Goal: Browse casually

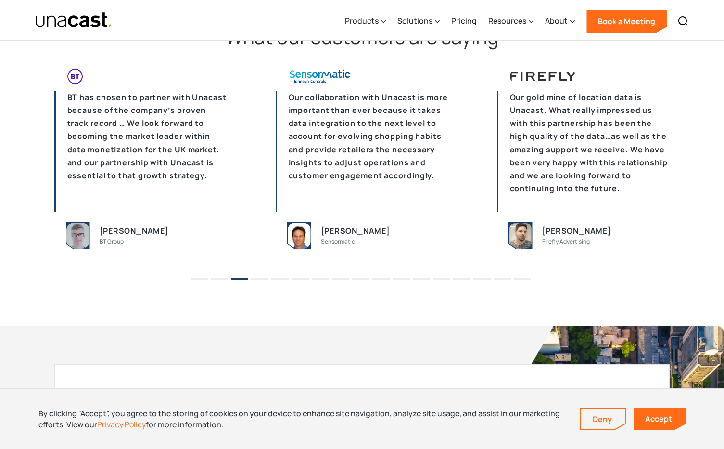
scroll to position [2306, 0]
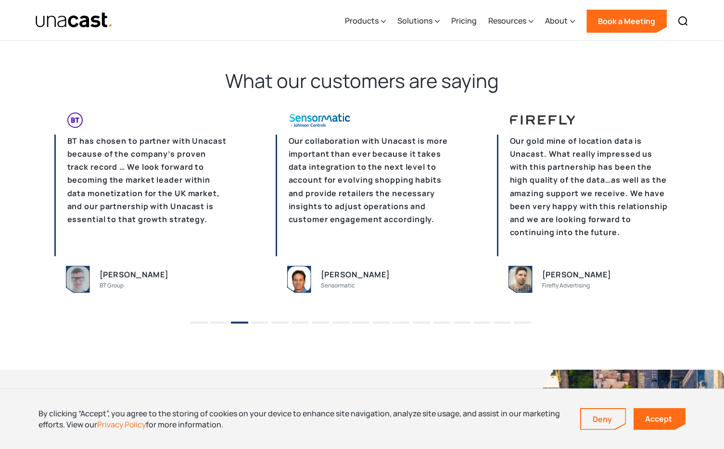
click at [202, 324] on button "1" at bounding box center [199, 323] width 17 height 2
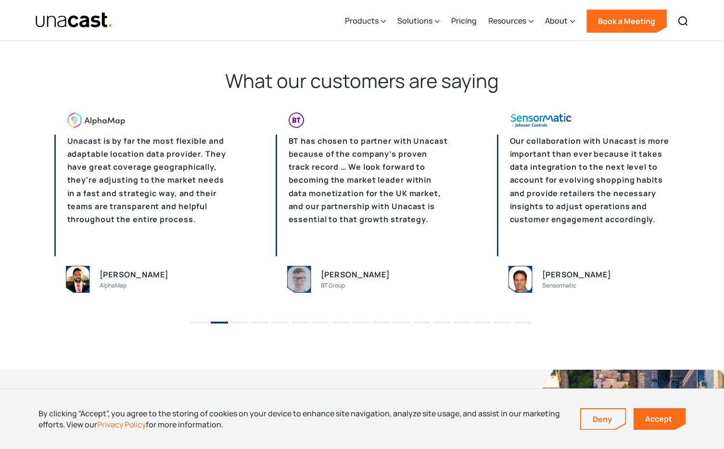
click at [235, 324] on button "3" at bounding box center [239, 323] width 17 height 2
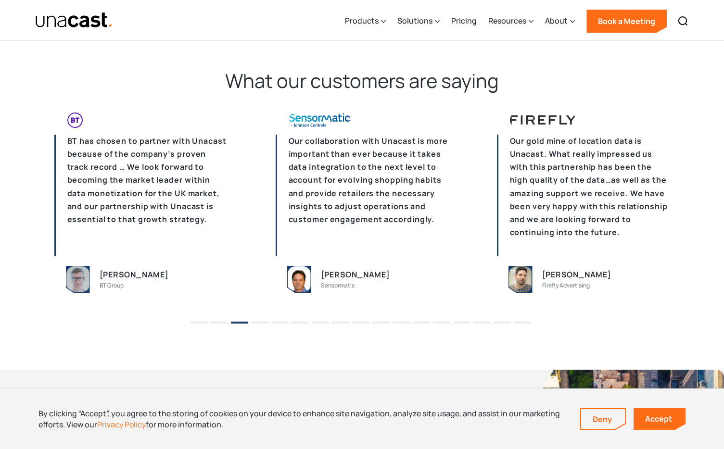
click at [265, 324] on button "4" at bounding box center [259, 323] width 17 height 2
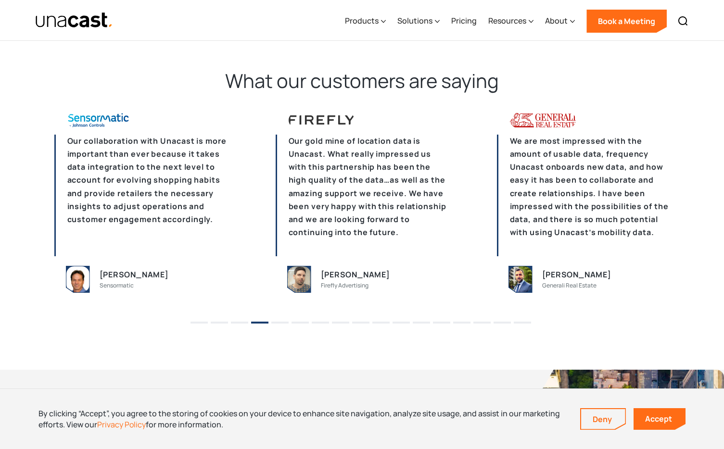
click at [284, 322] on li "5" at bounding box center [279, 319] width 17 height 14
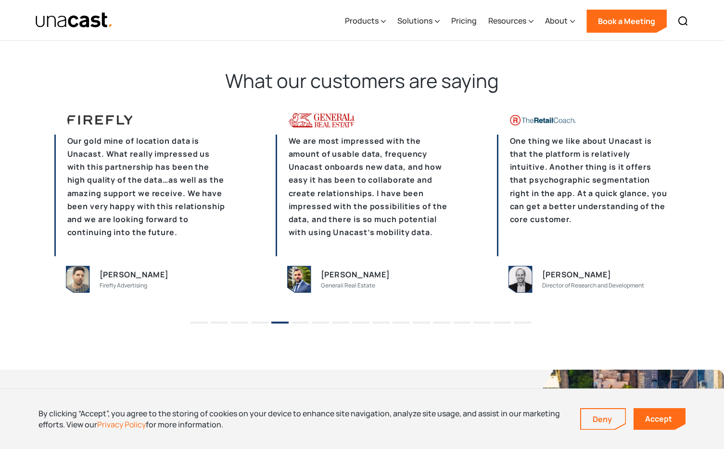
click at [304, 324] on button "6" at bounding box center [300, 323] width 17 height 2
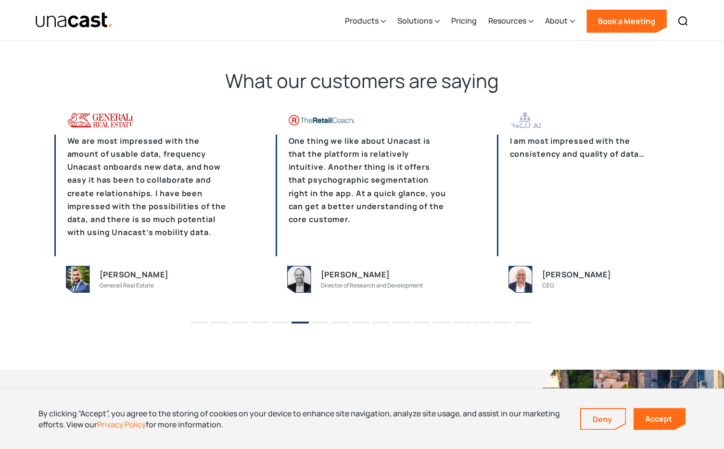
click at [320, 326] on li "7" at bounding box center [320, 319] width 17 height 14
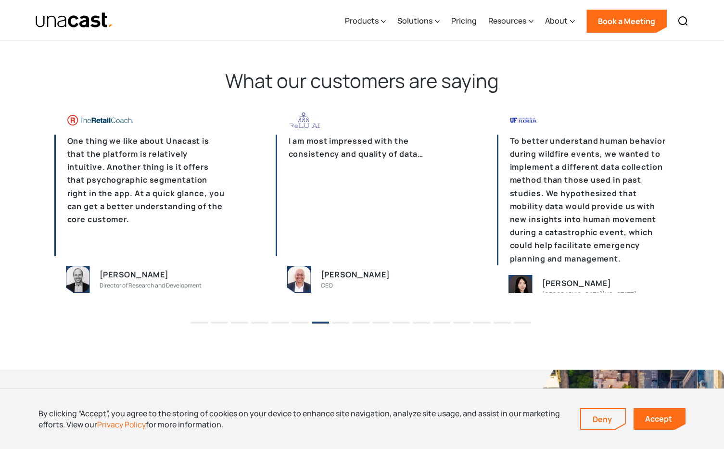
click at [344, 323] on button "8" at bounding box center [340, 323] width 17 height 2
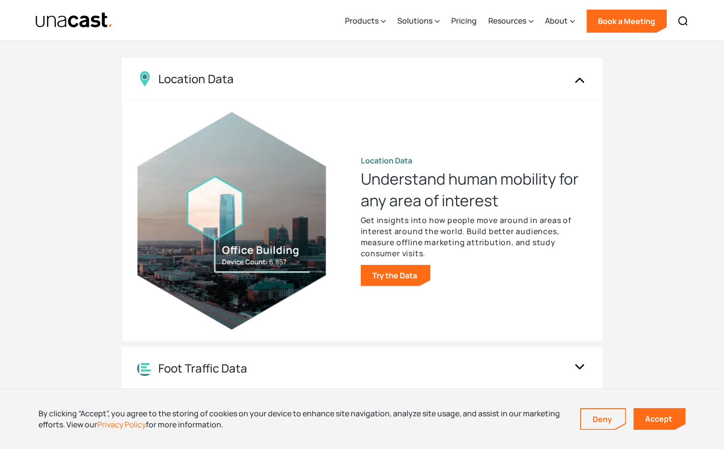
scroll to position [706, 0]
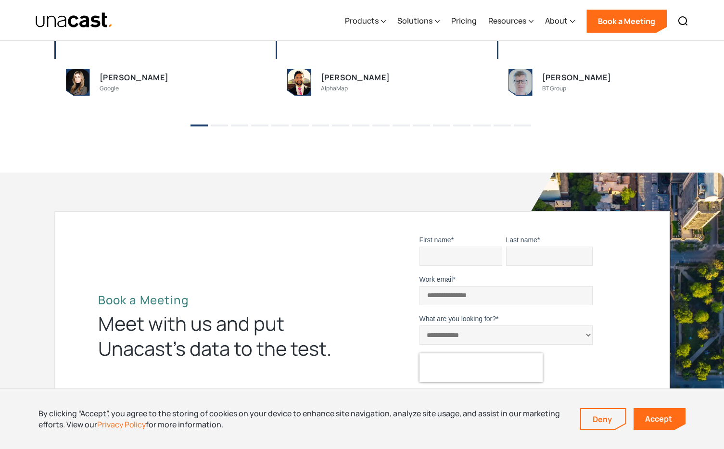
scroll to position [1923, 0]
